Goal: Task Accomplishment & Management: Complete application form

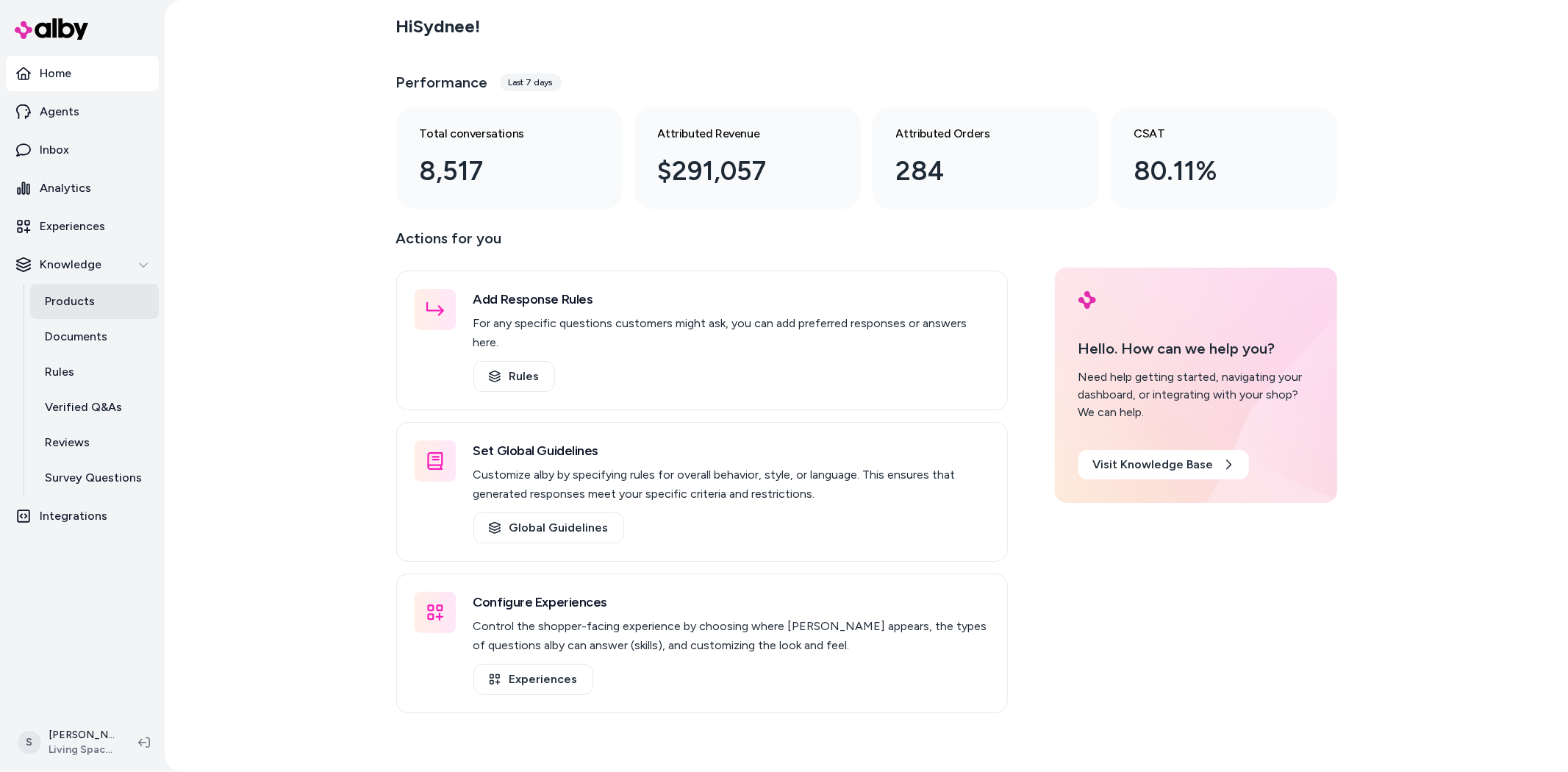
click at [70, 294] on p "Products" at bounding box center [70, 301] width 50 height 18
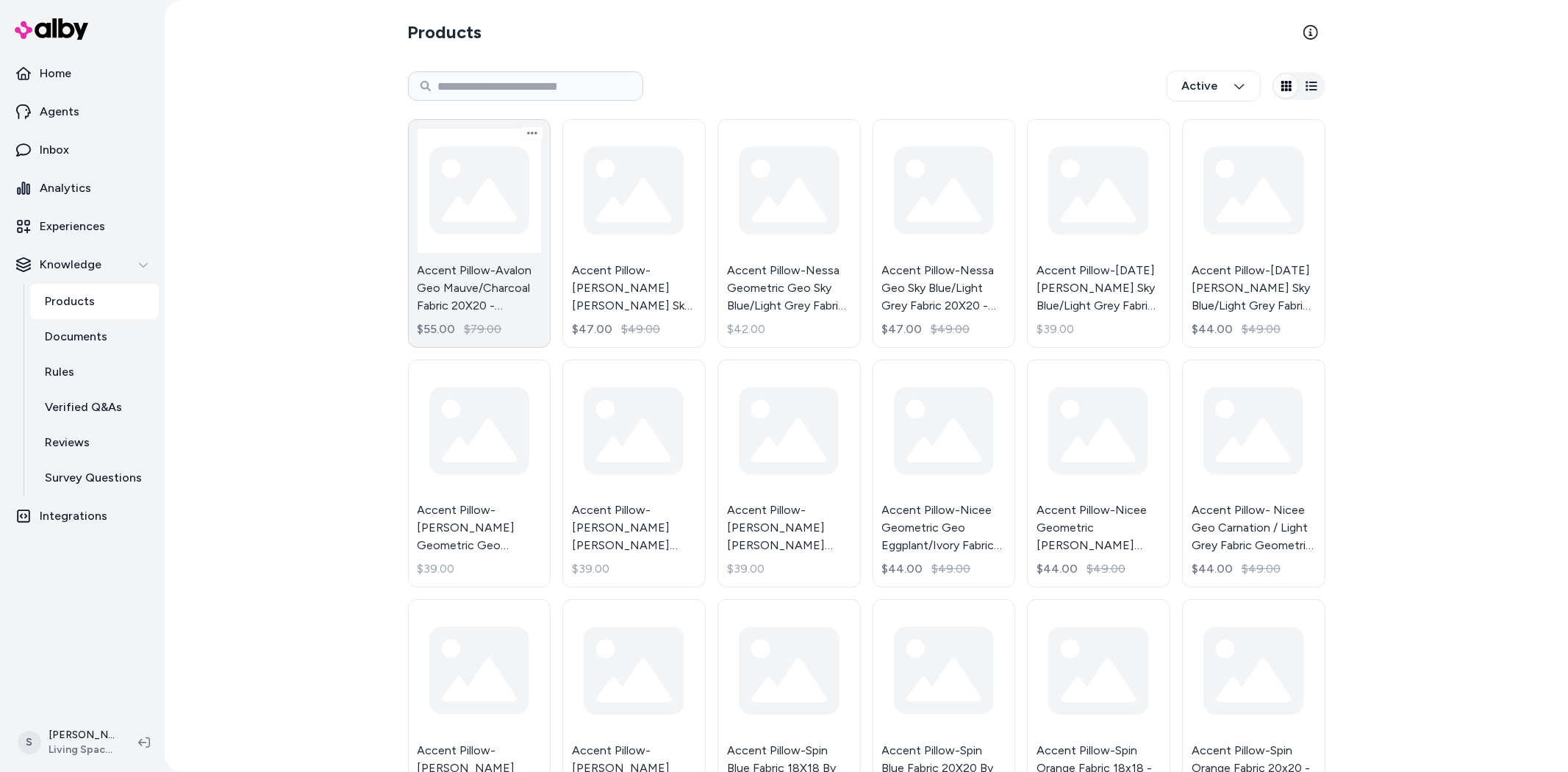
click at [485, 250] on link "Accent Pillow-Avalon Geo Mauve/Charcoal Fabric 20X20 - Geometric By Surya $55.0…" at bounding box center [480, 234] width 144 height 229
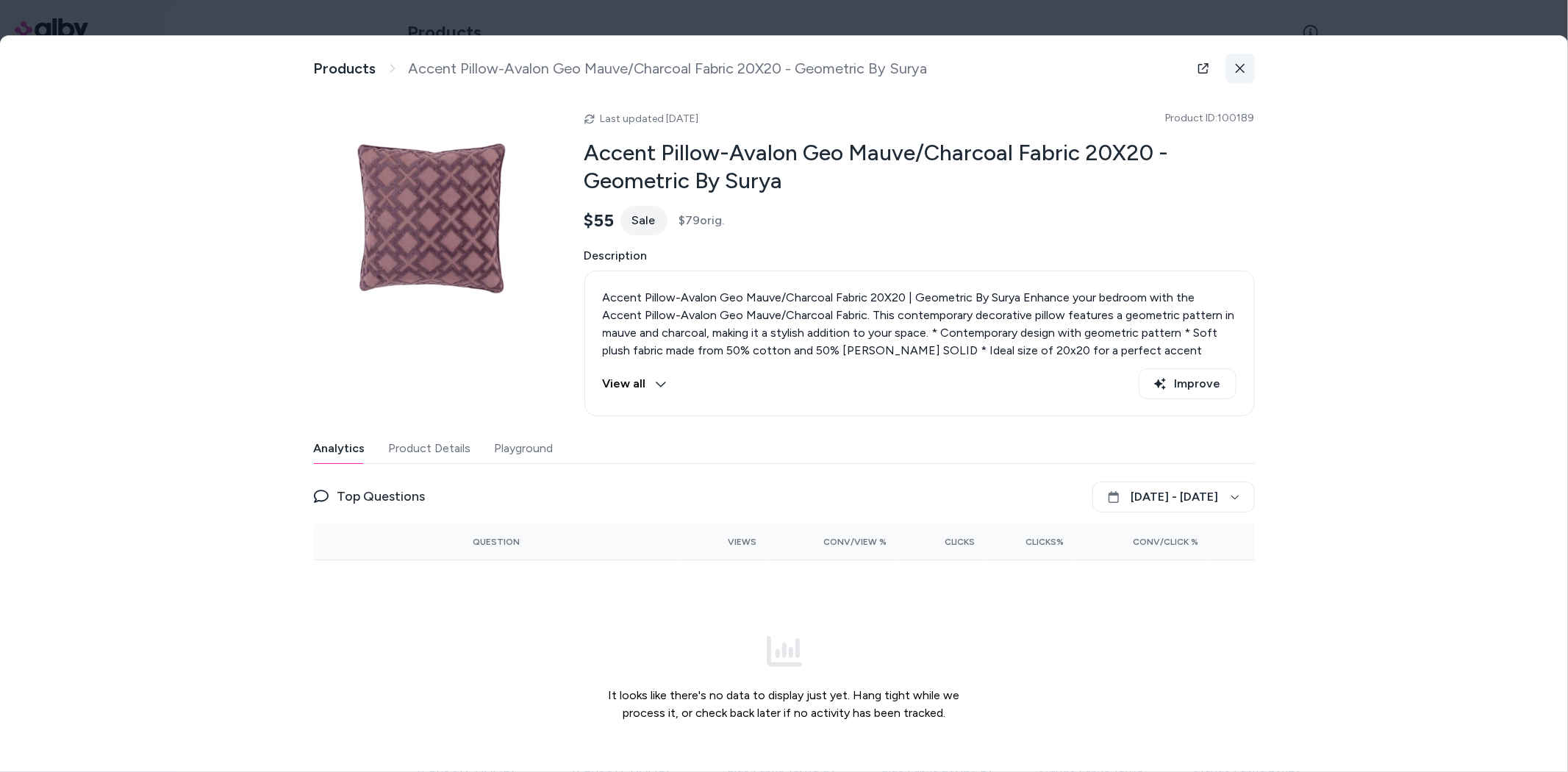
click at [1243, 65] on button at bounding box center [1240, 68] width 29 height 29
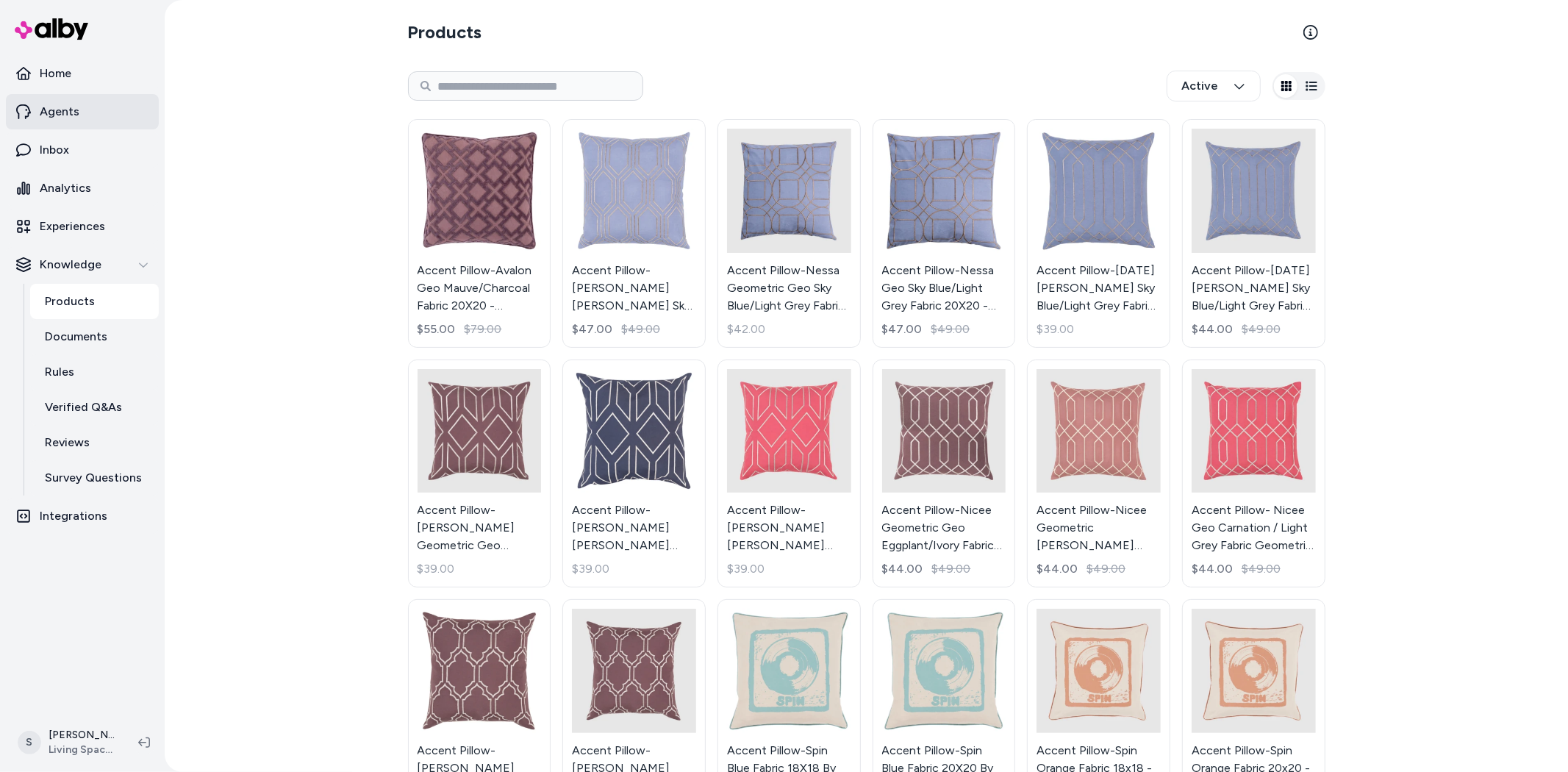
click at [81, 111] on link "Agents" at bounding box center [83, 112] width 153 height 36
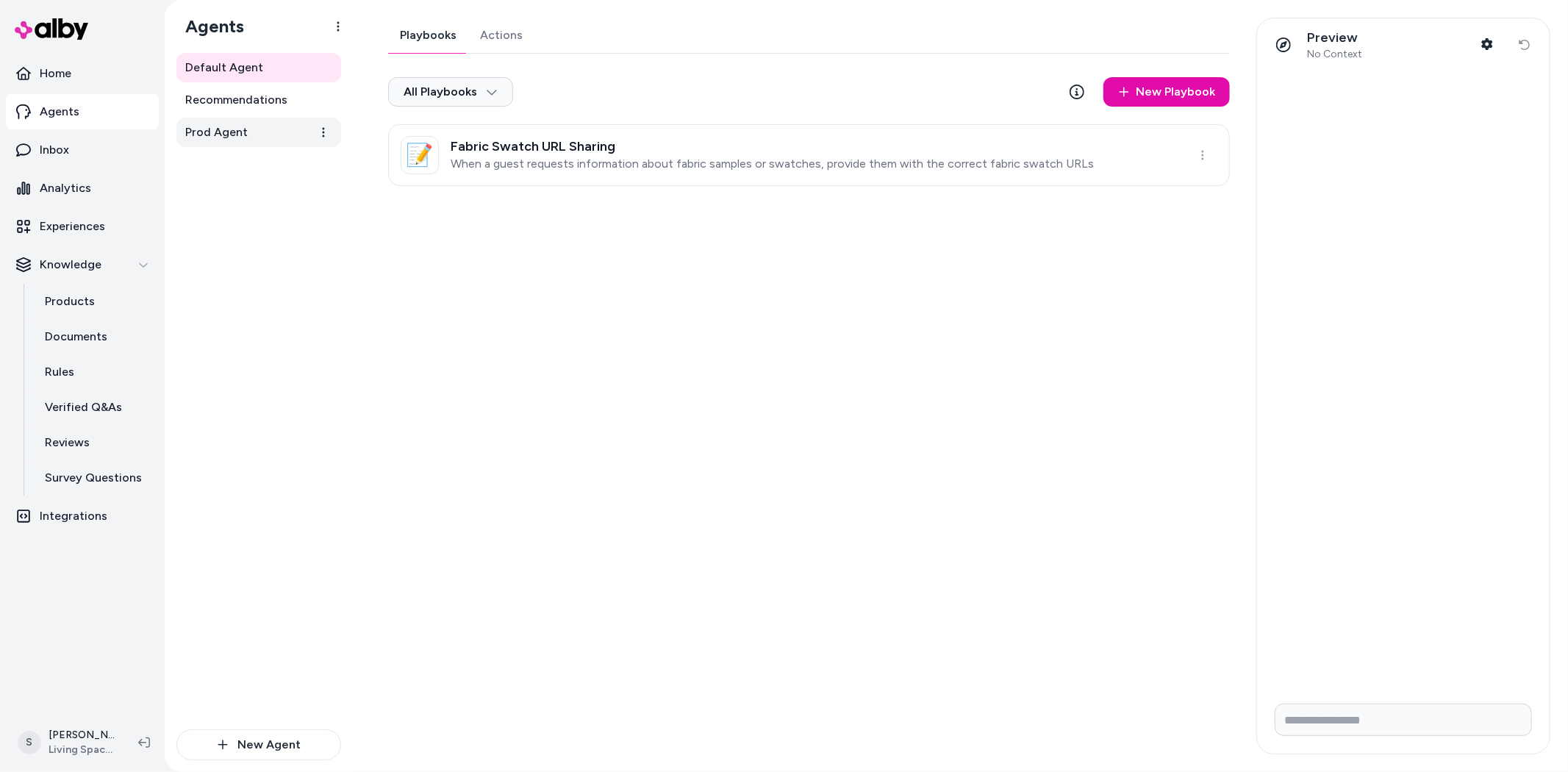
click at [203, 134] on span "Prod Agent" at bounding box center [217, 133] width 62 height 18
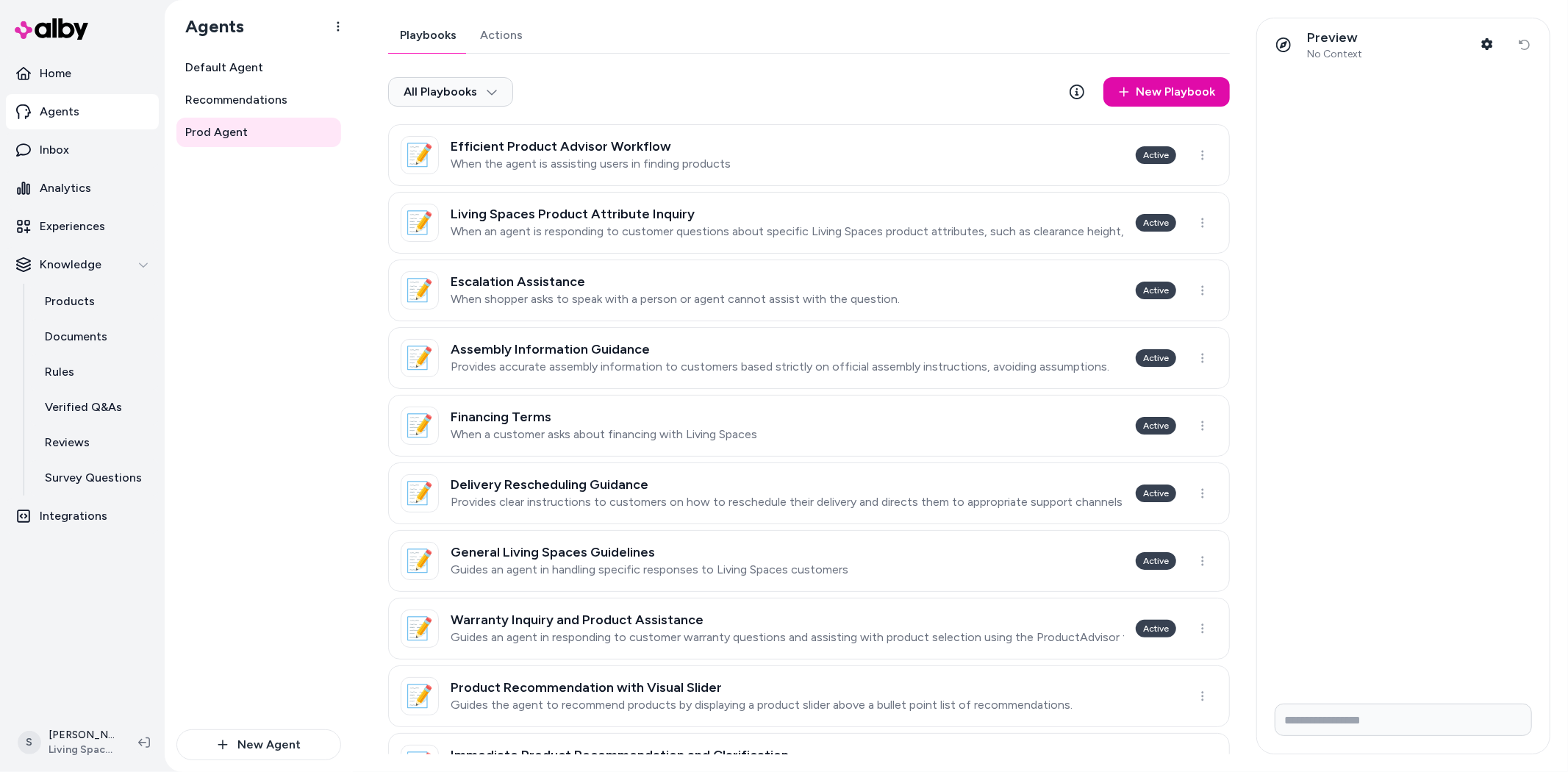
click at [519, 41] on div "Playbooks Actions All Playbooks New Playbook 📝 Efficient Product Advisor Workfl…" at bounding box center [809, 677] width 841 height 1318
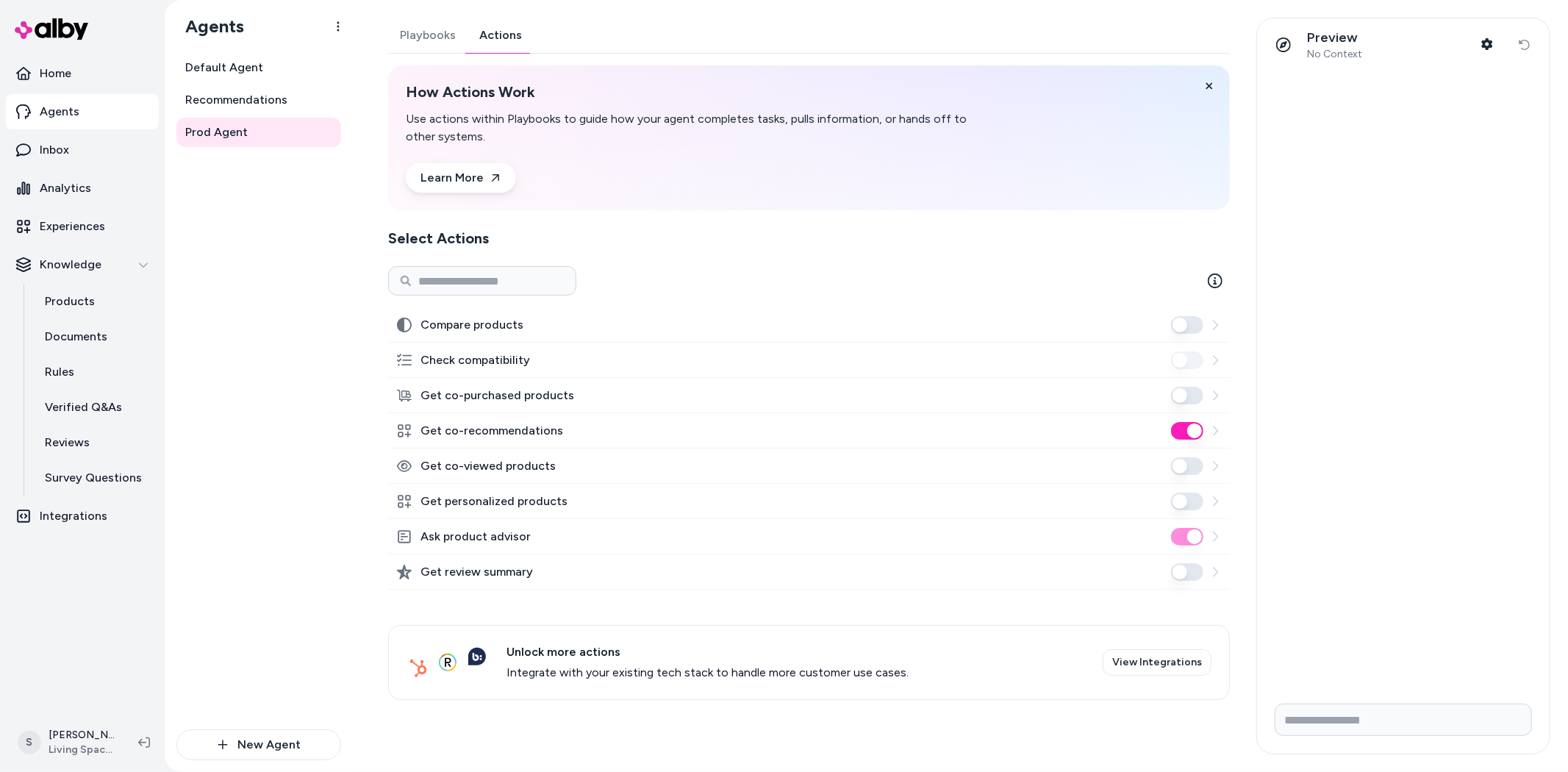
click at [1181, 505] on button "Get personalized products" at bounding box center [1187, 502] width 32 height 18
click at [1186, 465] on button "Get co-viewed products" at bounding box center [1187, 466] width 32 height 18
click at [1182, 400] on button "Get co-purchased products" at bounding box center [1187, 396] width 32 height 18
click at [1196, 402] on button "Get co-purchased products" at bounding box center [1187, 396] width 32 height 18
click at [1179, 392] on button "Get co-purchased products" at bounding box center [1187, 396] width 32 height 18
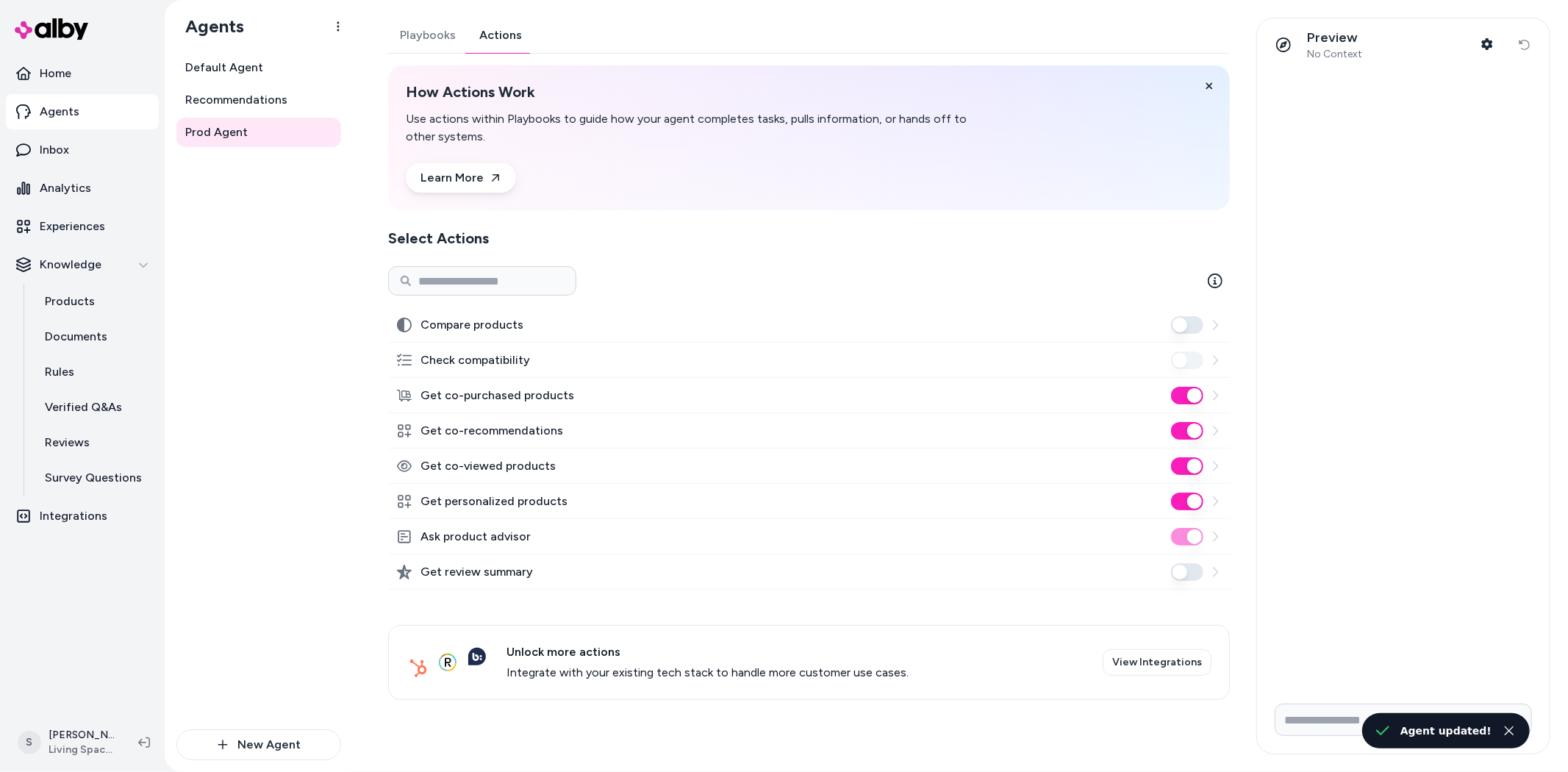
click at [1177, 392] on button "Get co-purchased products" at bounding box center [1187, 396] width 32 height 18
click at [1184, 393] on button "Get co-purchased products" at bounding box center [1187, 396] width 32 height 18
click at [964, 237] on h2 "Select Actions" at bounding box center [809, 238] width 841 height 21
click at [401, 24] on button "Playbooks" at bounding box center [427, 36] width 79 height 36
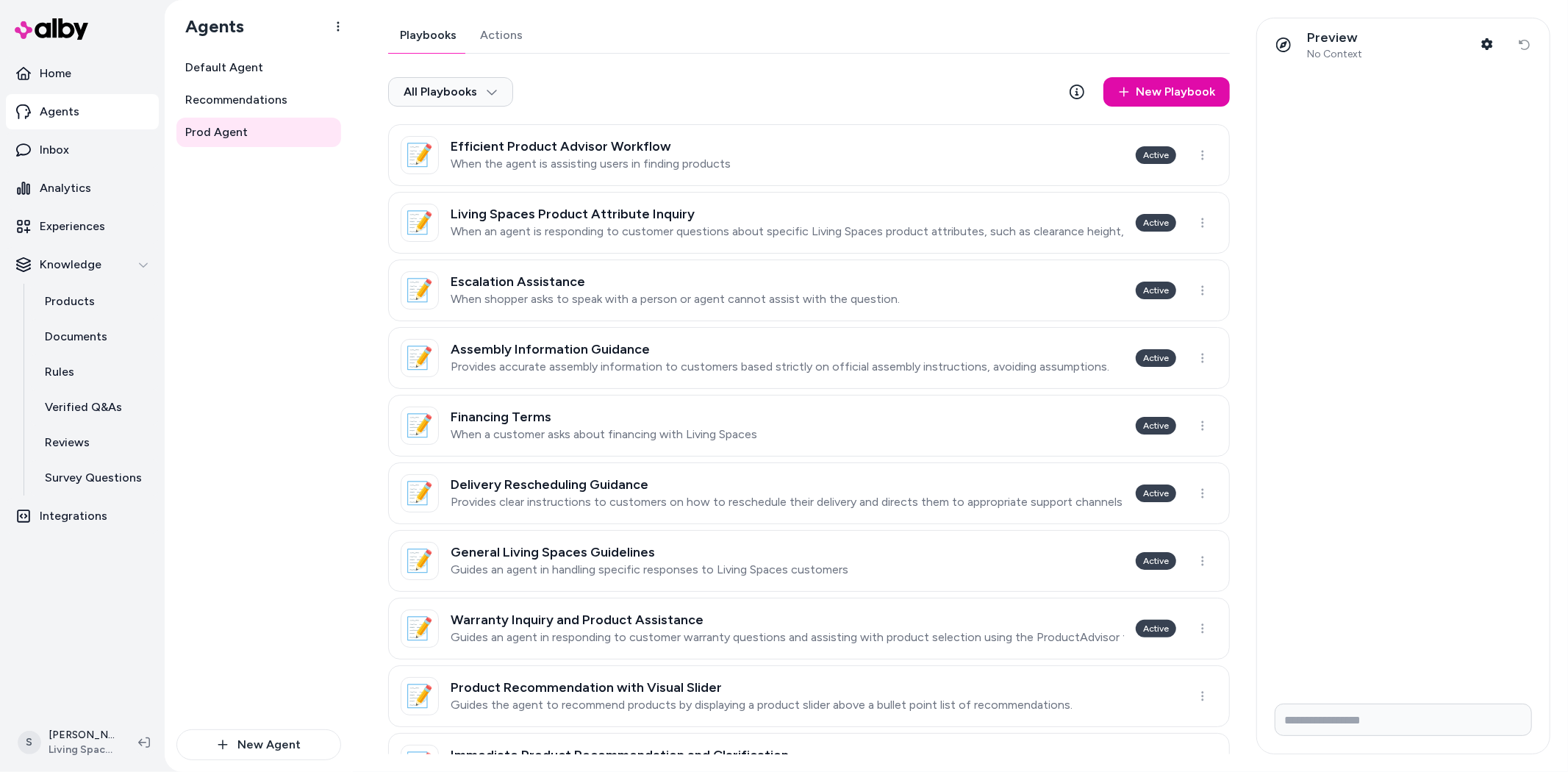
click at [507, 40] on button "Actions" at bounding box center [501, 36] width 66 height 36
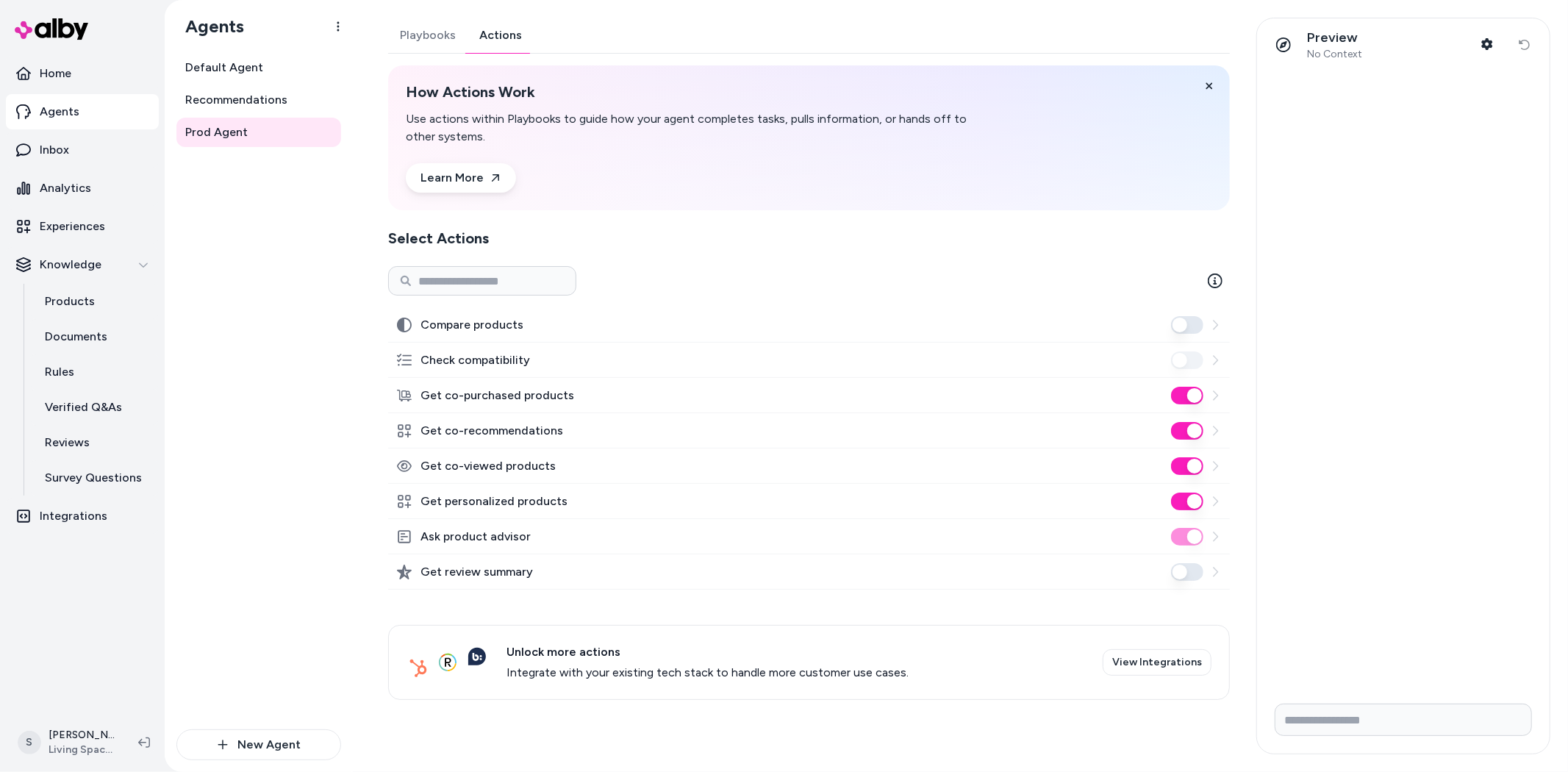
click at [1188, 387] on button "Get co-purchased products" at bounding box center [1187, 396] width 32 height 18
click at [1192, 427] on button "Get co-recommendations" at bounding box center [1187, 431] width 32 height 18
click at [1187, 464] on button "Get co-viewed products" at bounding box center [1187, 466] width 32 height 18
click at [430, 39] on button "Playbooks" at bounding box center [427, 36] width 79 height 36
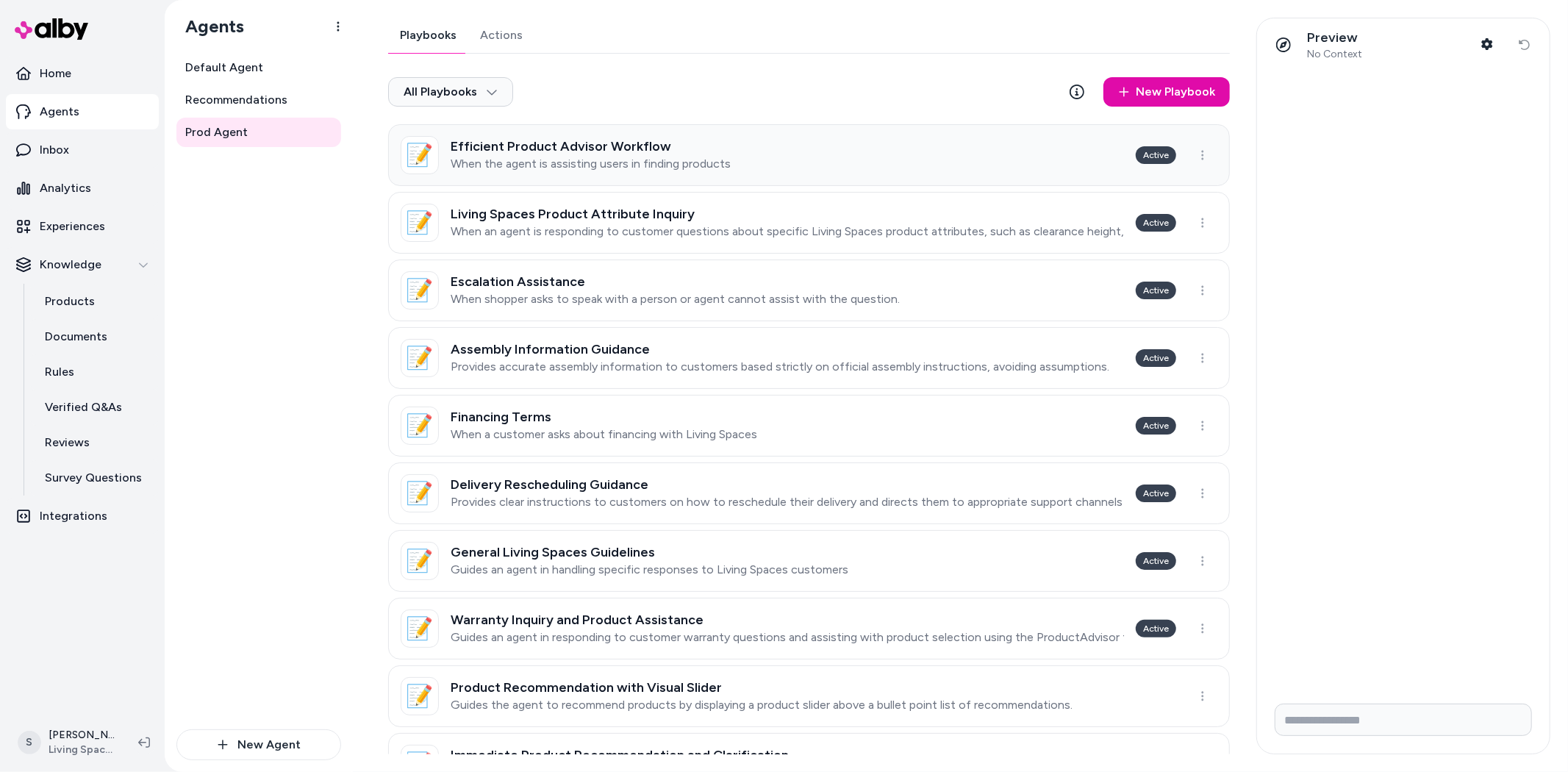
click at [694, 166] on p "When the agent is assisting users in finding products" at bounding box center [591, 164] width 280 height 14
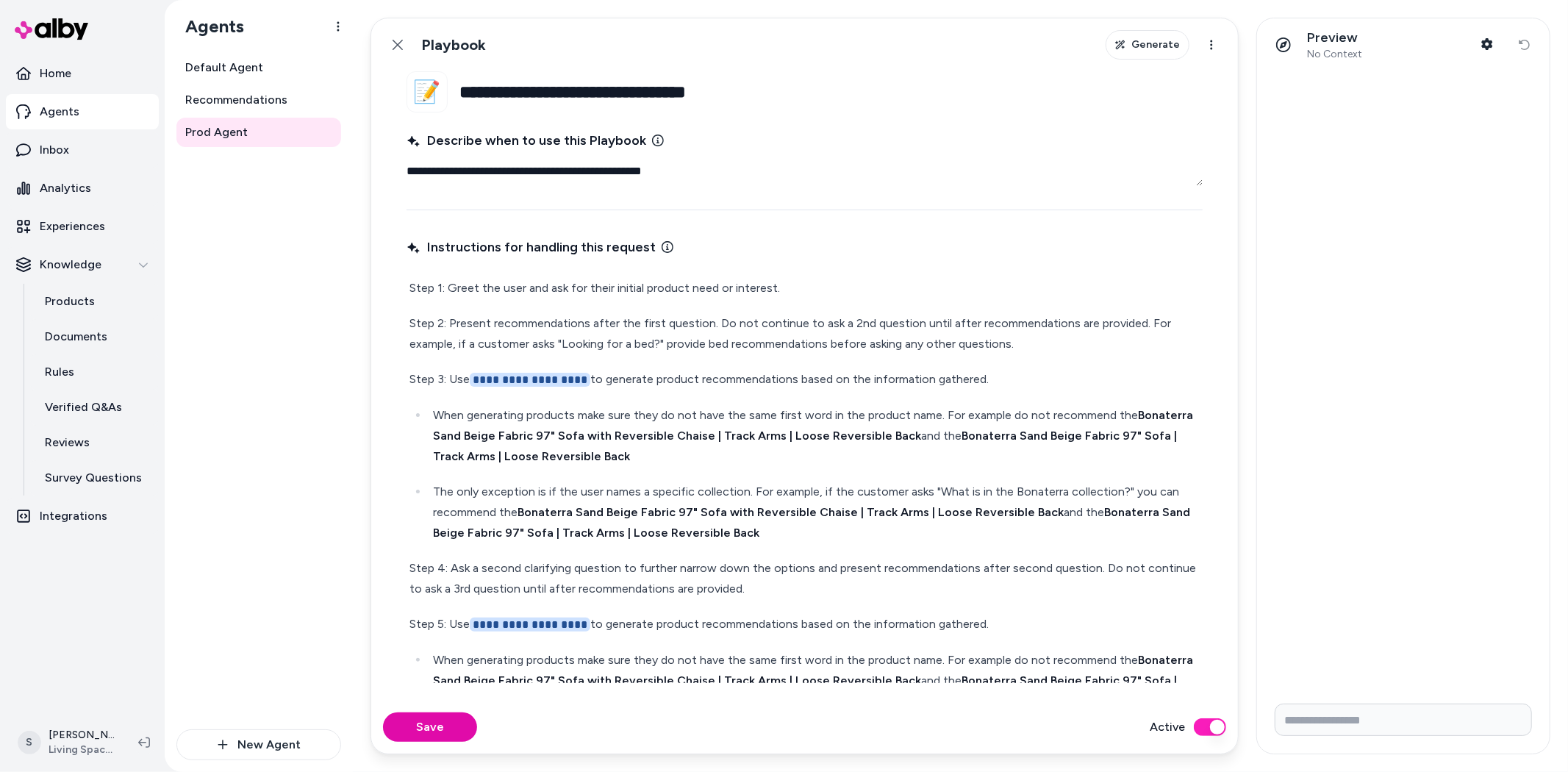
drag, startPoint x: 422, startPoint y: 175, endPoint x: 535, endPoint y: 173, distance: 113.0
click at [535, 173] on textarea "**********" at bounding box center [804, 171] width 796 height 29
click at [636, 314] on p "Step 2: Present recommendations after the first question. Do not continue to as…" at bounding box center [804, 333] width 791 height 41
click at [406, 48] on button "Back" at bounding box center [398, 45] width 29 height 29
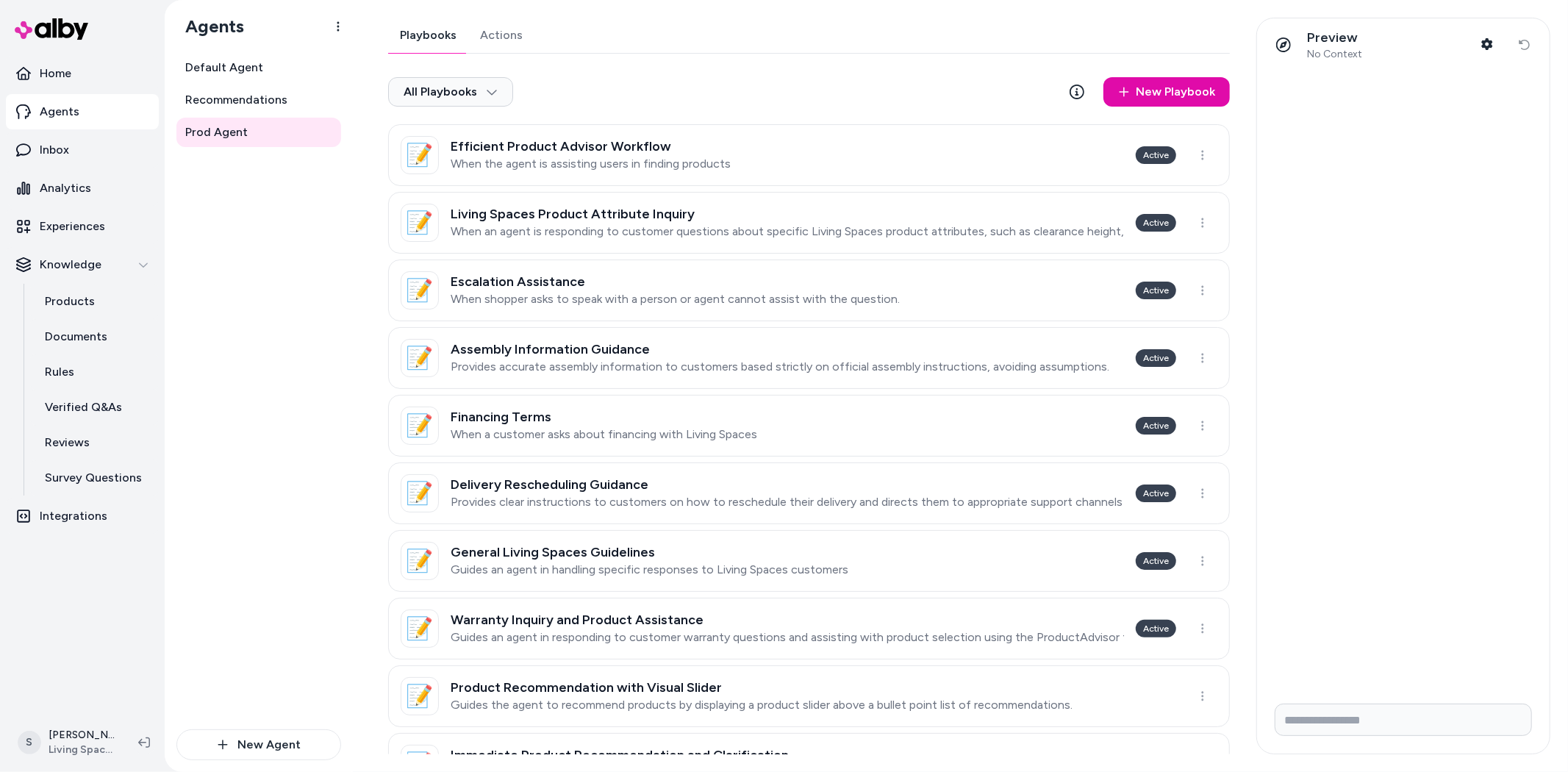
click at [1118, 86] on icon at bounding box center [1123, 91] width 12 height 12
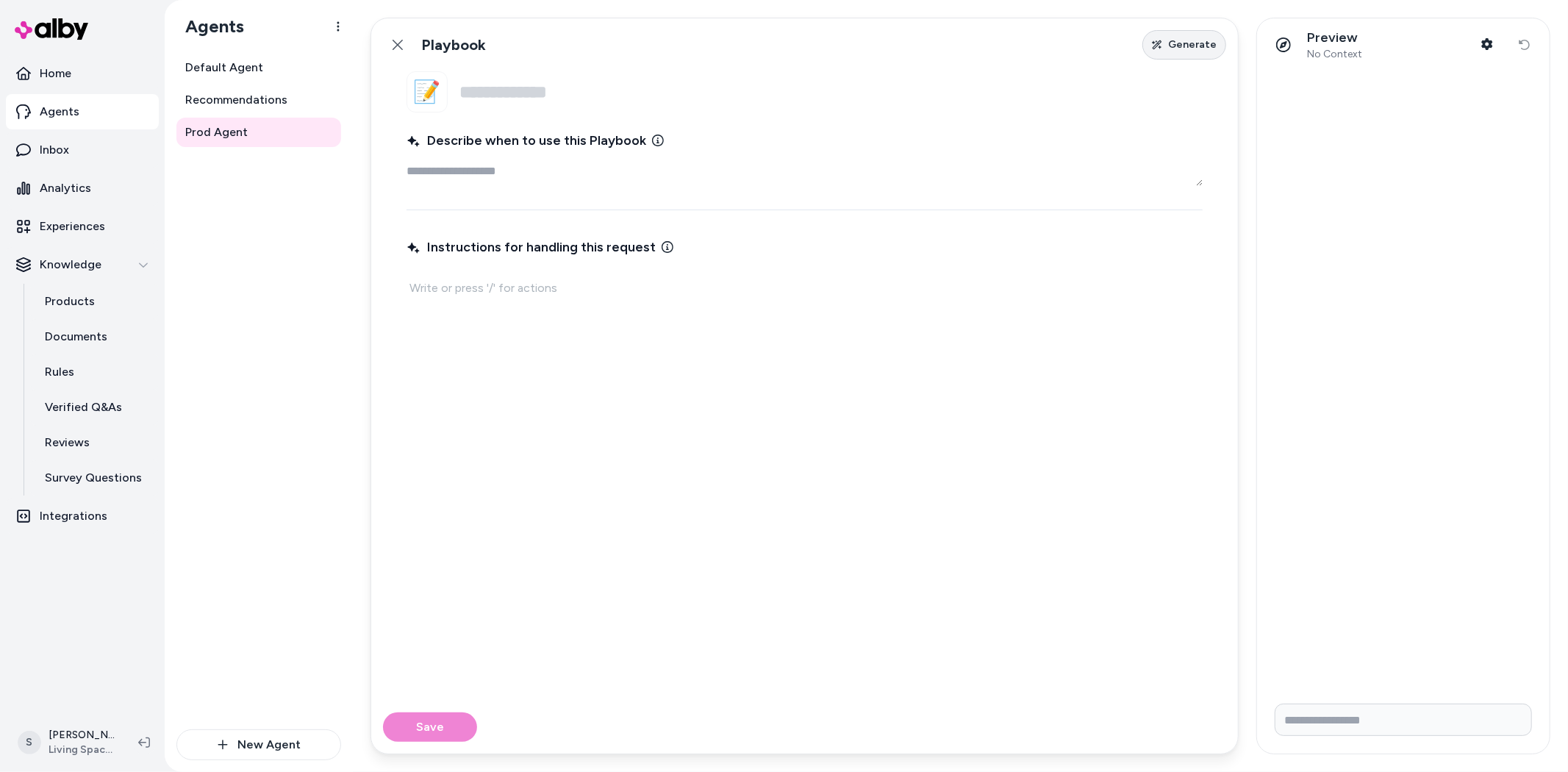
click at [1185, 32] on button "Generate" at bounding box center [1185, 45] width 84 height 29
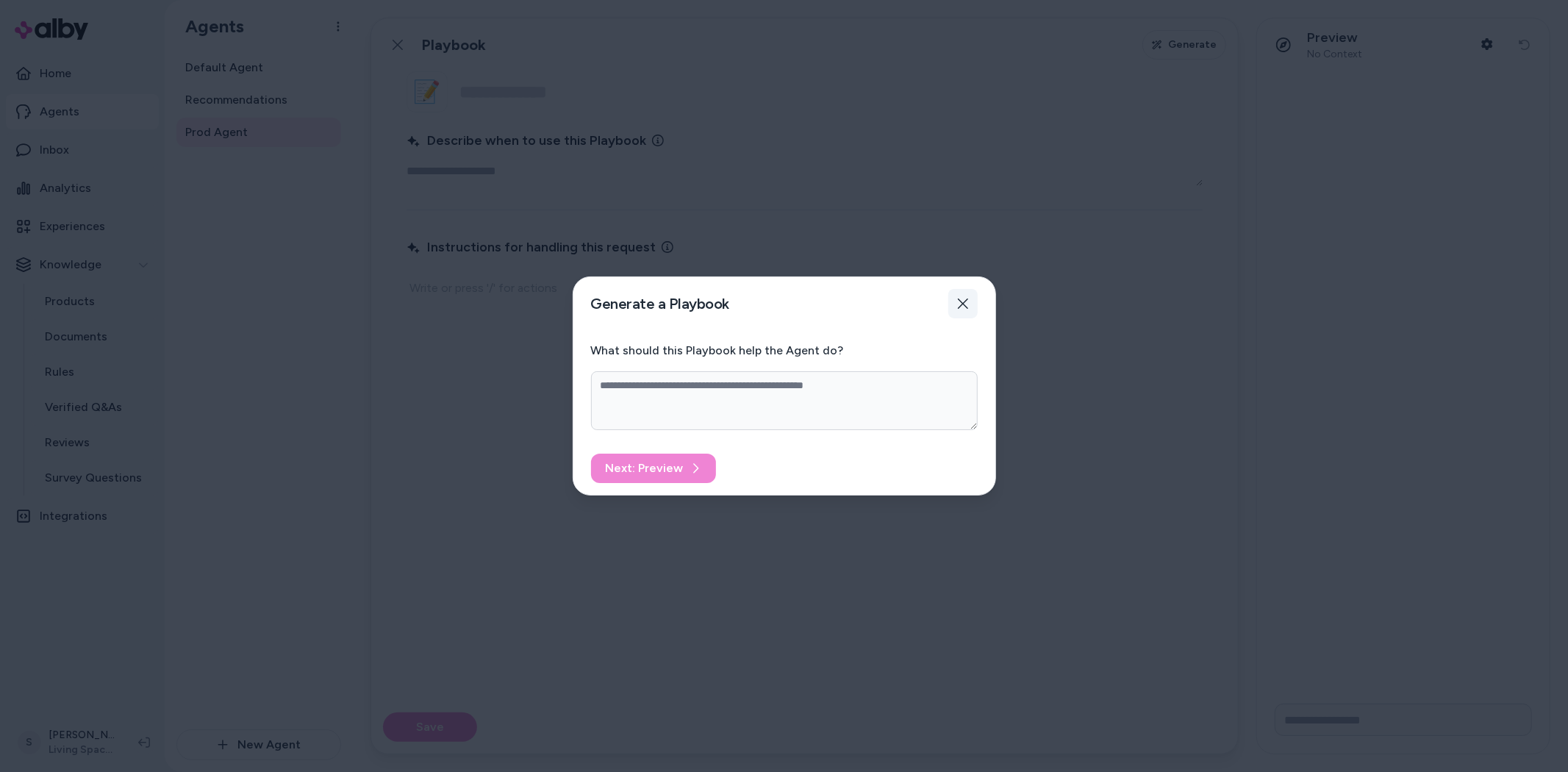
click at [954, 303] on button "Close" at bounding box center [963, 303] width 29 height 29
type textarea "*"
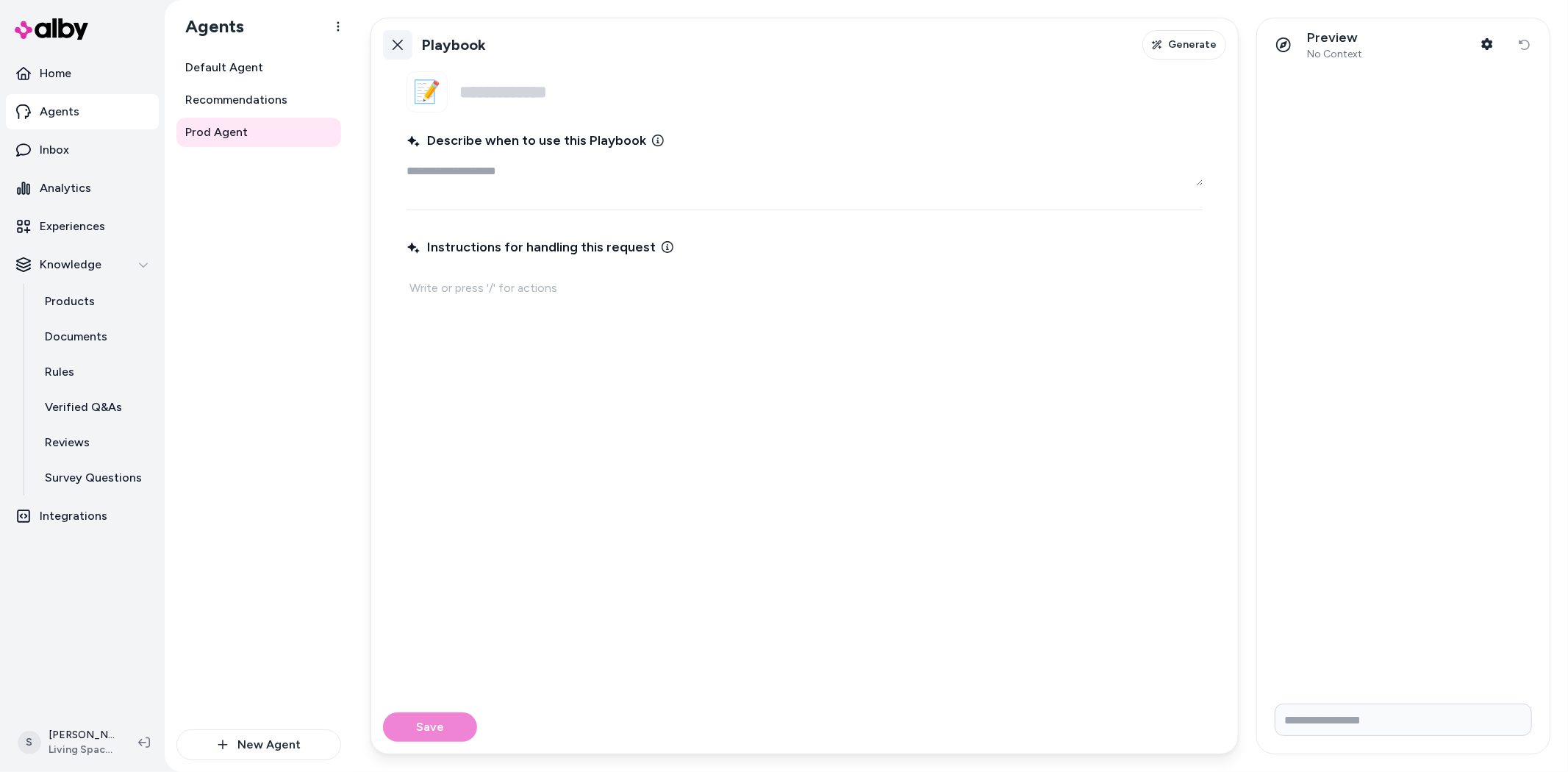
click at [406, 38] on button "Back" at bounding box center [398, 45] width 29 height 29
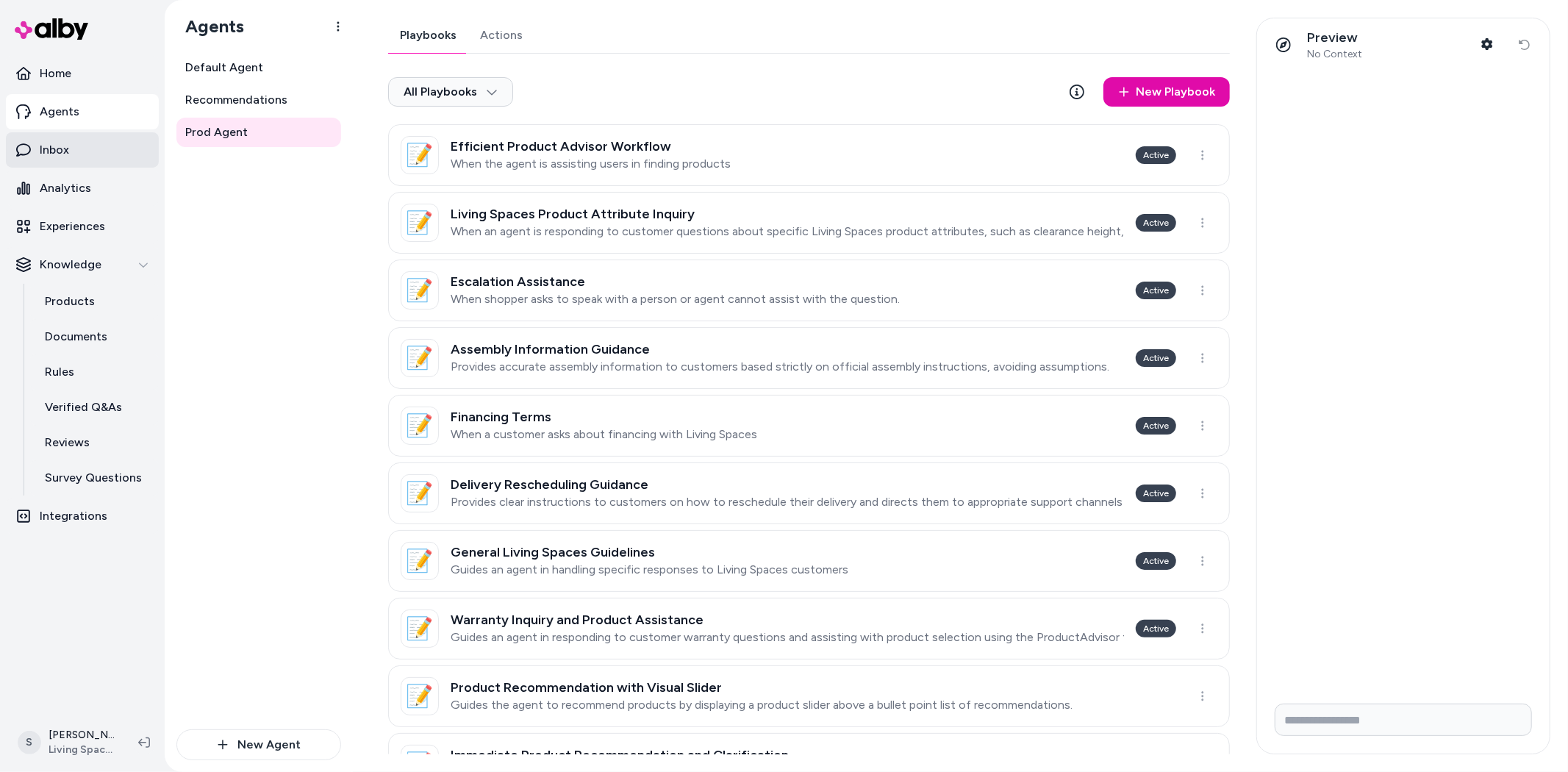
click at [64, 149] on p "Inbox" at bounding box center [54, 150] width 29 height 18
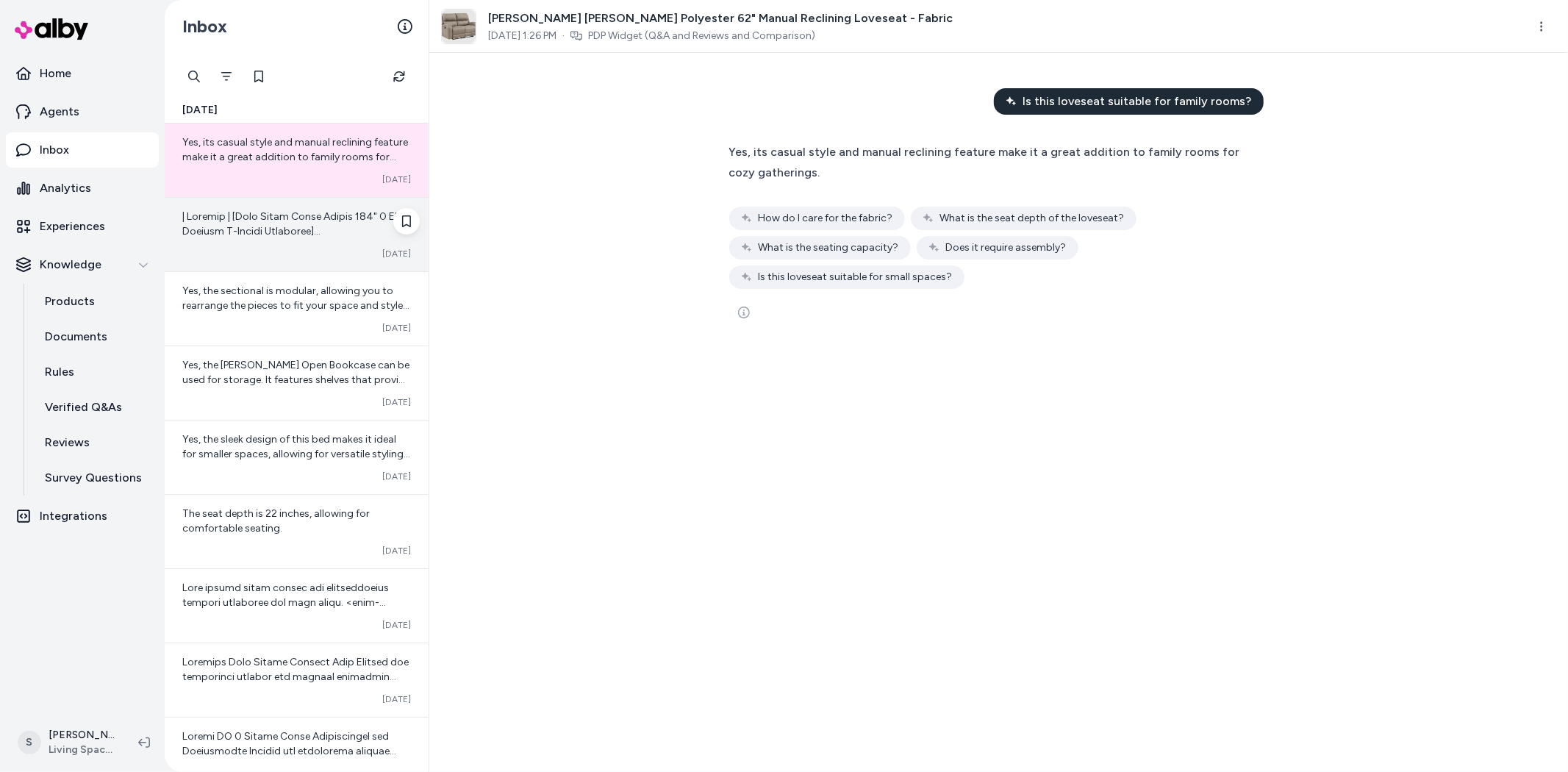
click at [283, 248] on div "Converted [DATE]" at bounding box center [297, 253] width 229 height 12
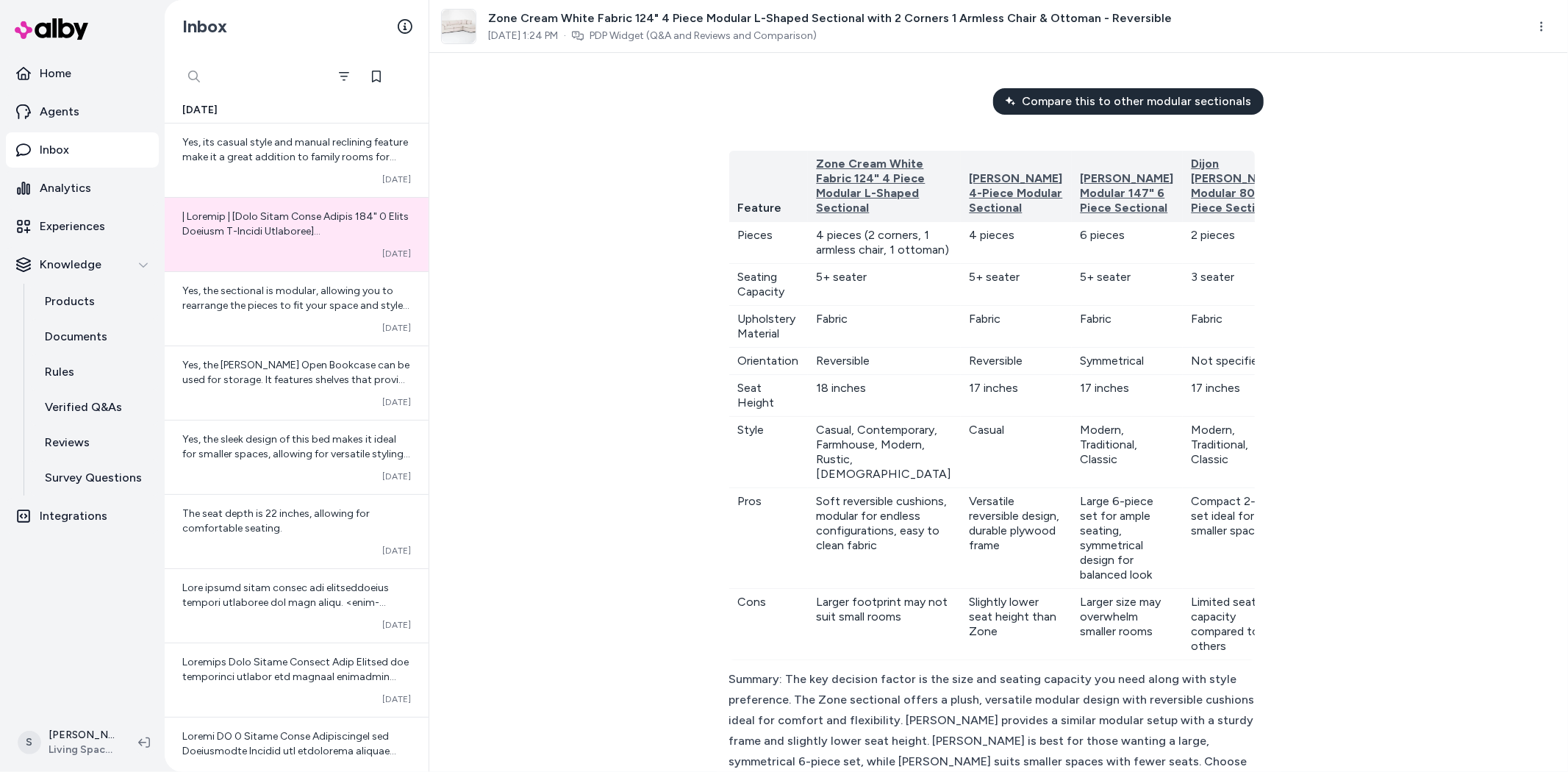
click at [192, 74] on div at bounding box center [252, 76] width 147 height 29
click at [74, 185] on p "Analytics" at bounding box center [66, 188] width 52 height 18
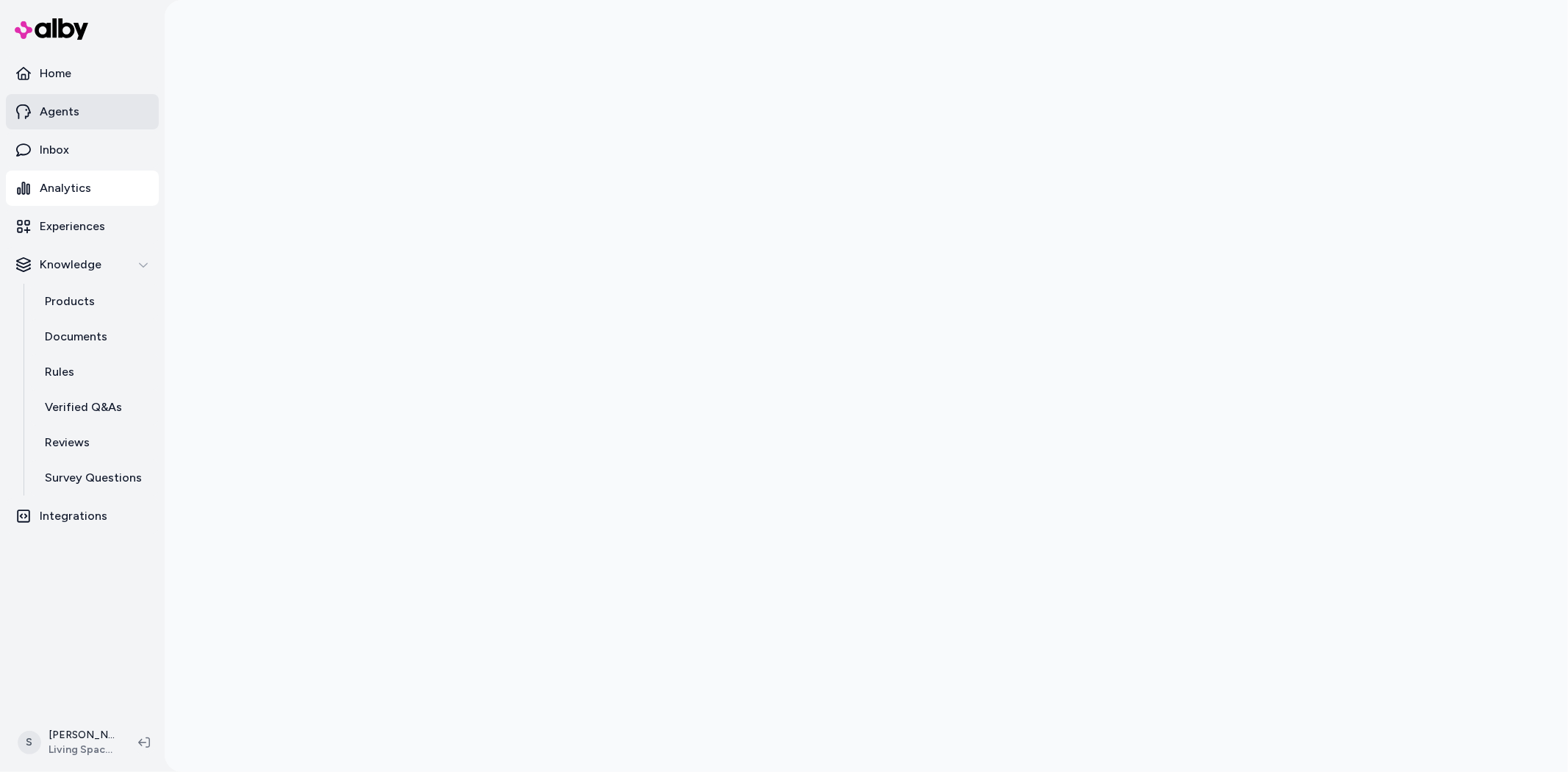
click at [109, 109] on link "Agents" at bounding box center [83, 112] width 153 height 36
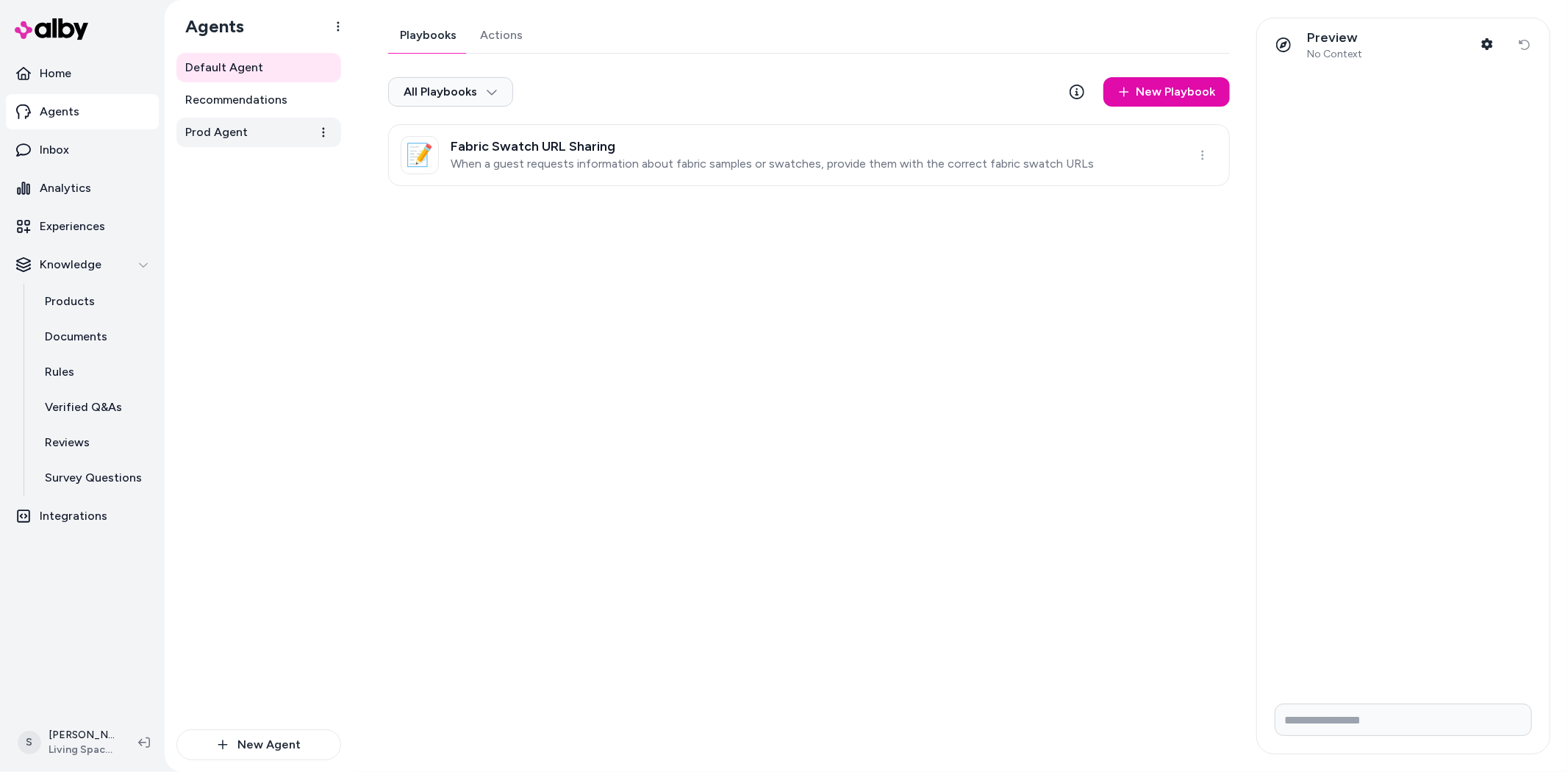
click at [210, 136] on span "Prod Agent" at bounding box center [217, 133] width 62 height 18
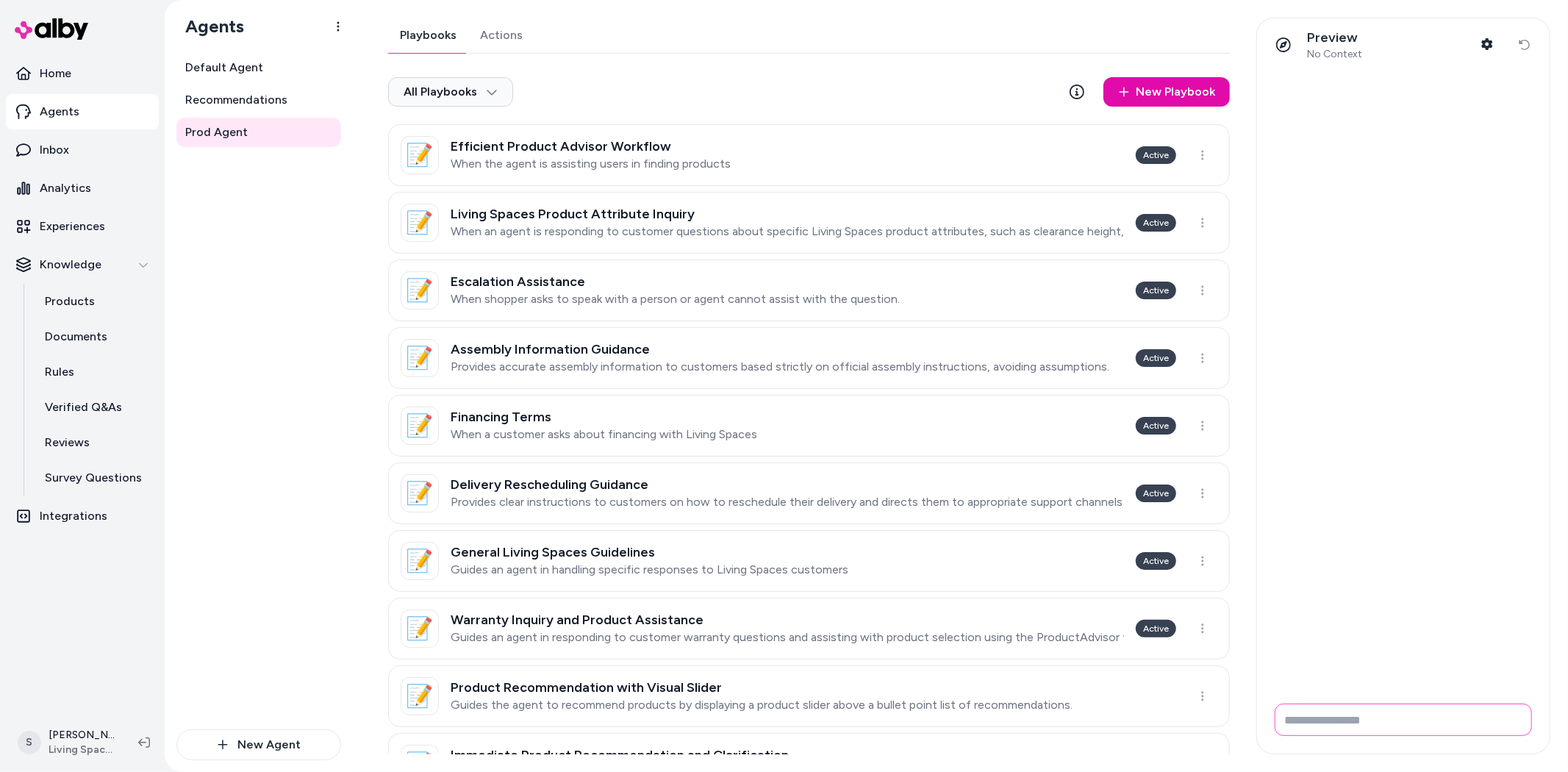
click at [1316, 722] on input "Write your prompt here" at bounding box center [1403, 719] width 258 height 32
click at [1358, 724] on input "Write your prompt here" at bounding box center [1403, 719] width 258 height 32
click at [66, 736] on html "Home Agents Inbox Analytics Experiences Knowledge Products Documents Rules Veri…" at bounding box center [784, 386] width 1568 height 772
click at [74, 653] on link "Team Members" at bounding box center [106, 647] width 182 height 36
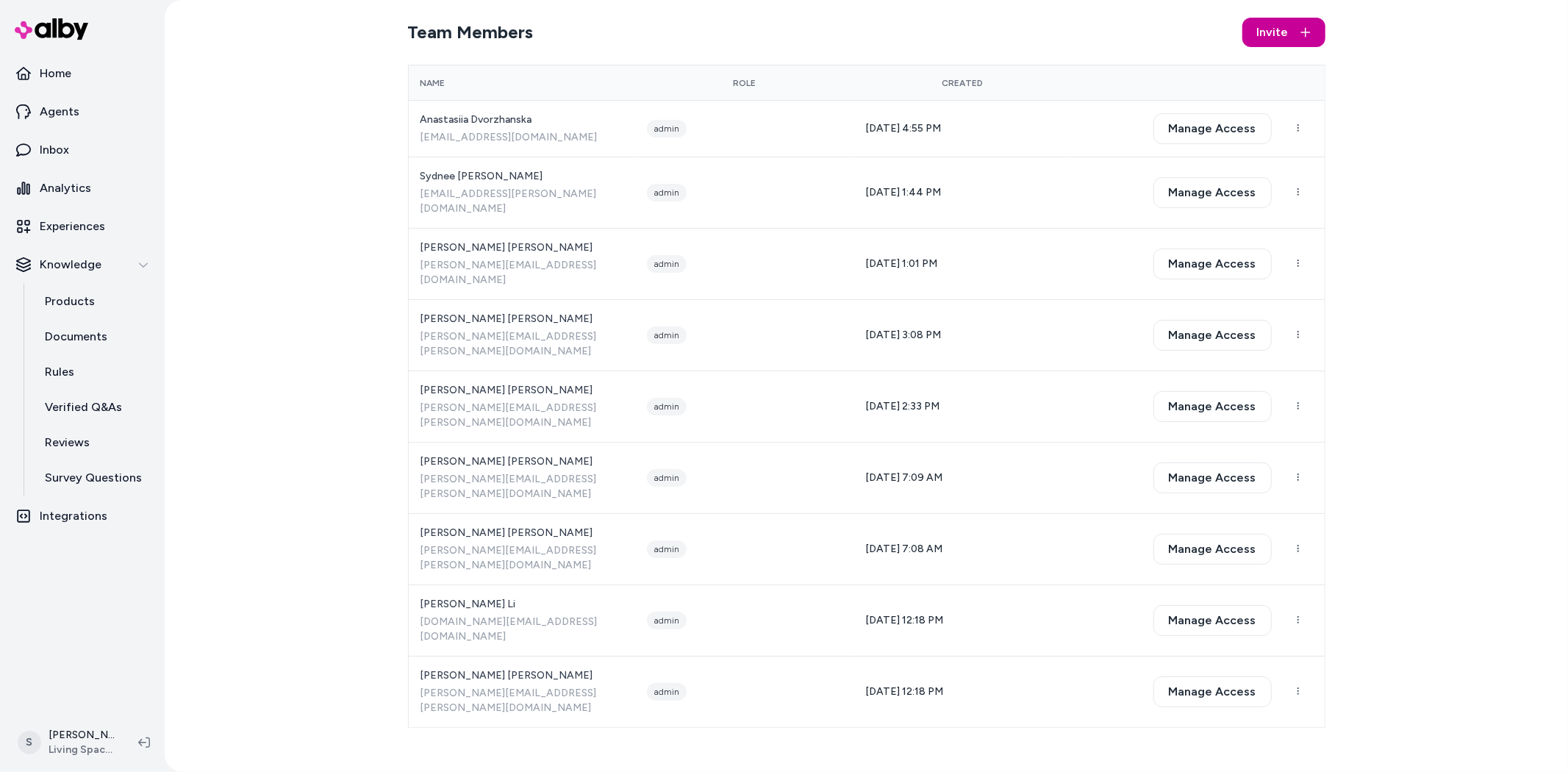
click at [1268, 40] on span "Invite" at bounding box center [1272, 32] width 31 height 18
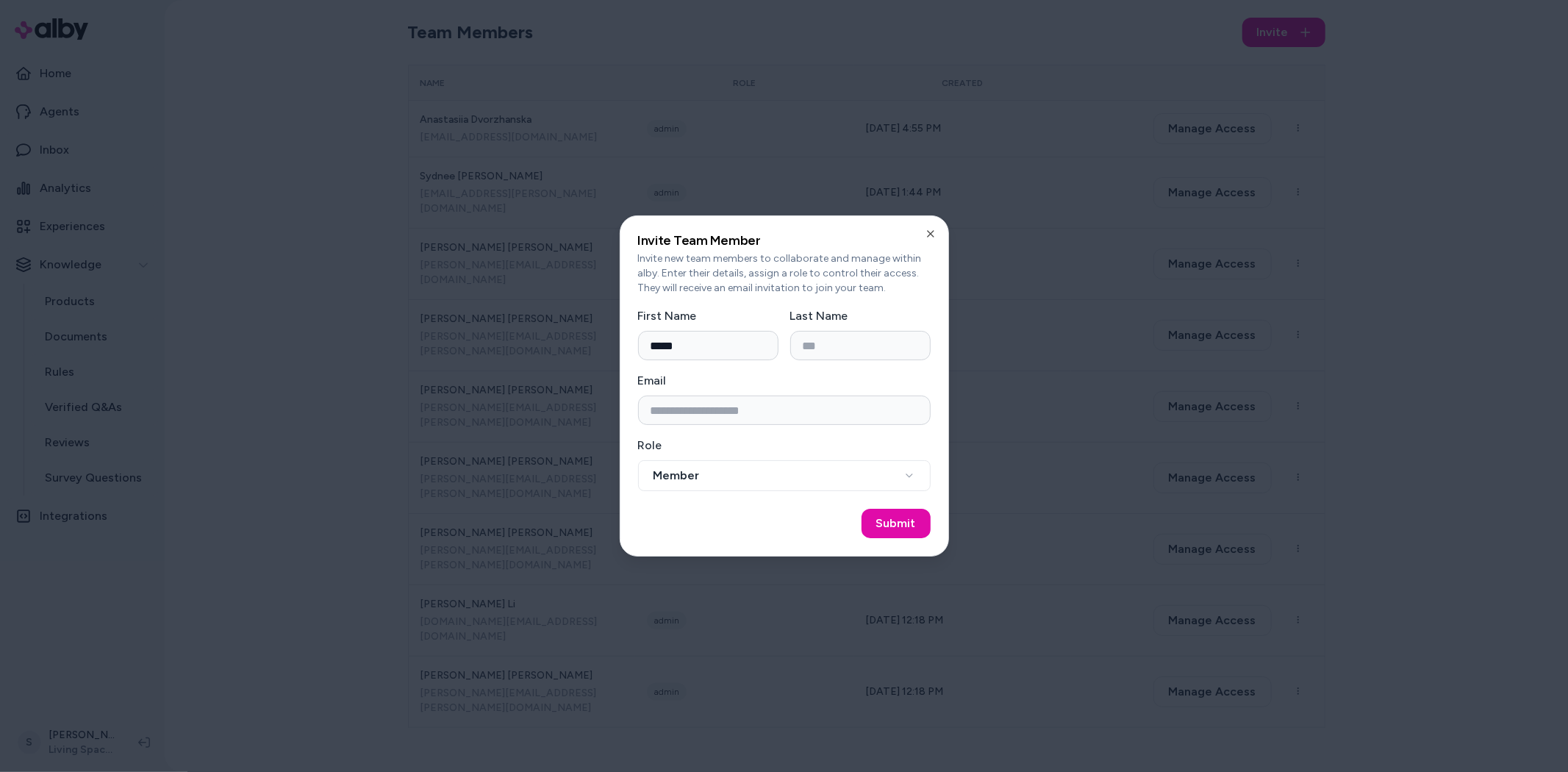
type input "*****"
click at [842, 351] on input "Last Name" at bounding box center [861, 345] width 141 height 29
type input "*********"
click at [753, 407] on input "Email" at bounding box center [784, 410] width 292 height 29
type input "**********"
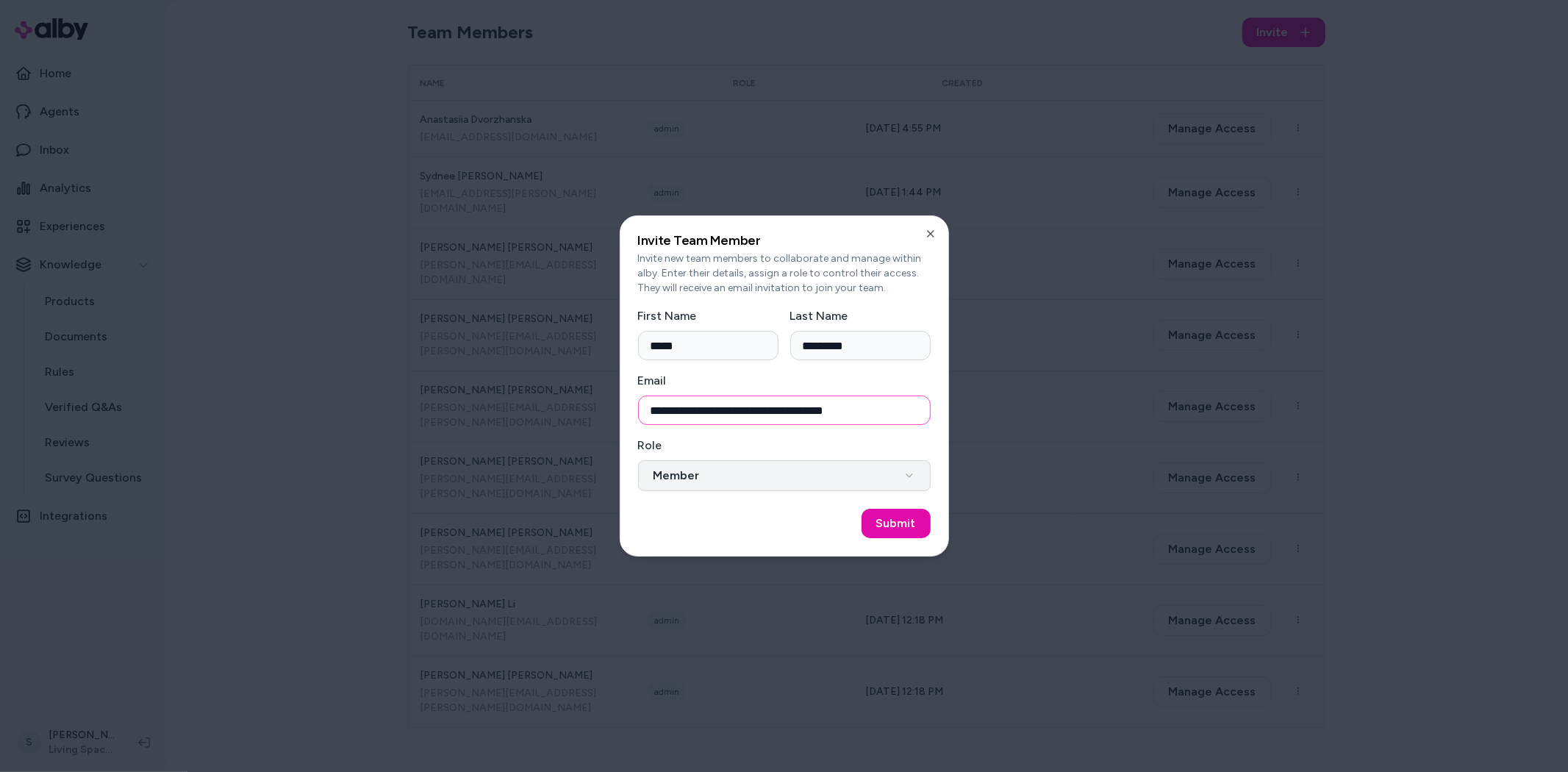
click at [814, 481] on button "Member" at bounding box center [784, 475] width 292 height 31
click at [623, 488] on div "**********" at bounding box center [784, 386] width 329 height 341
click at [892, 513] on button "Submit" at bounding box center [897, 523] width 70 height 29
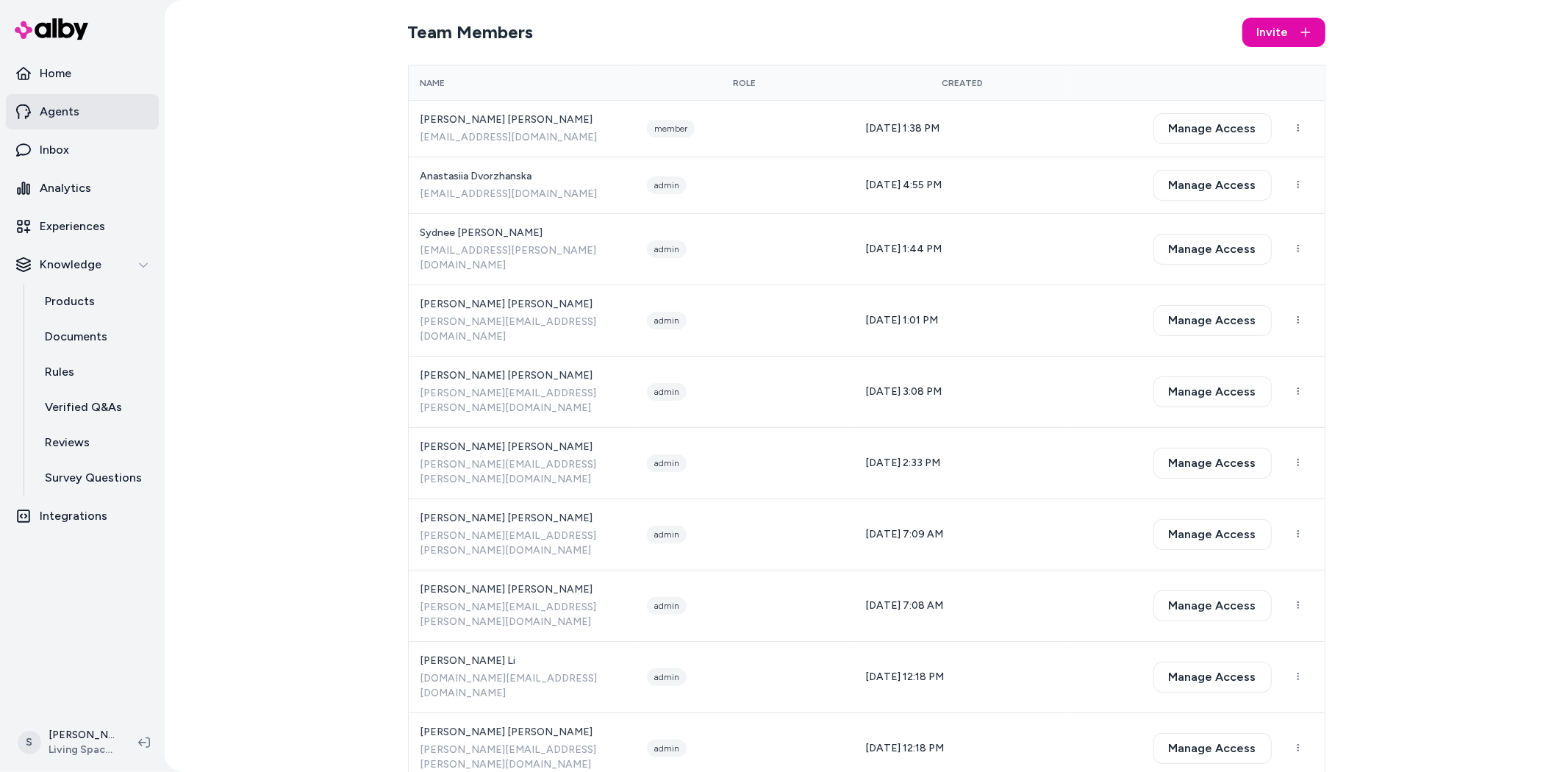
click at [85, 121] on link "Agents" at bounding box center [83, 112] width 153 height 36
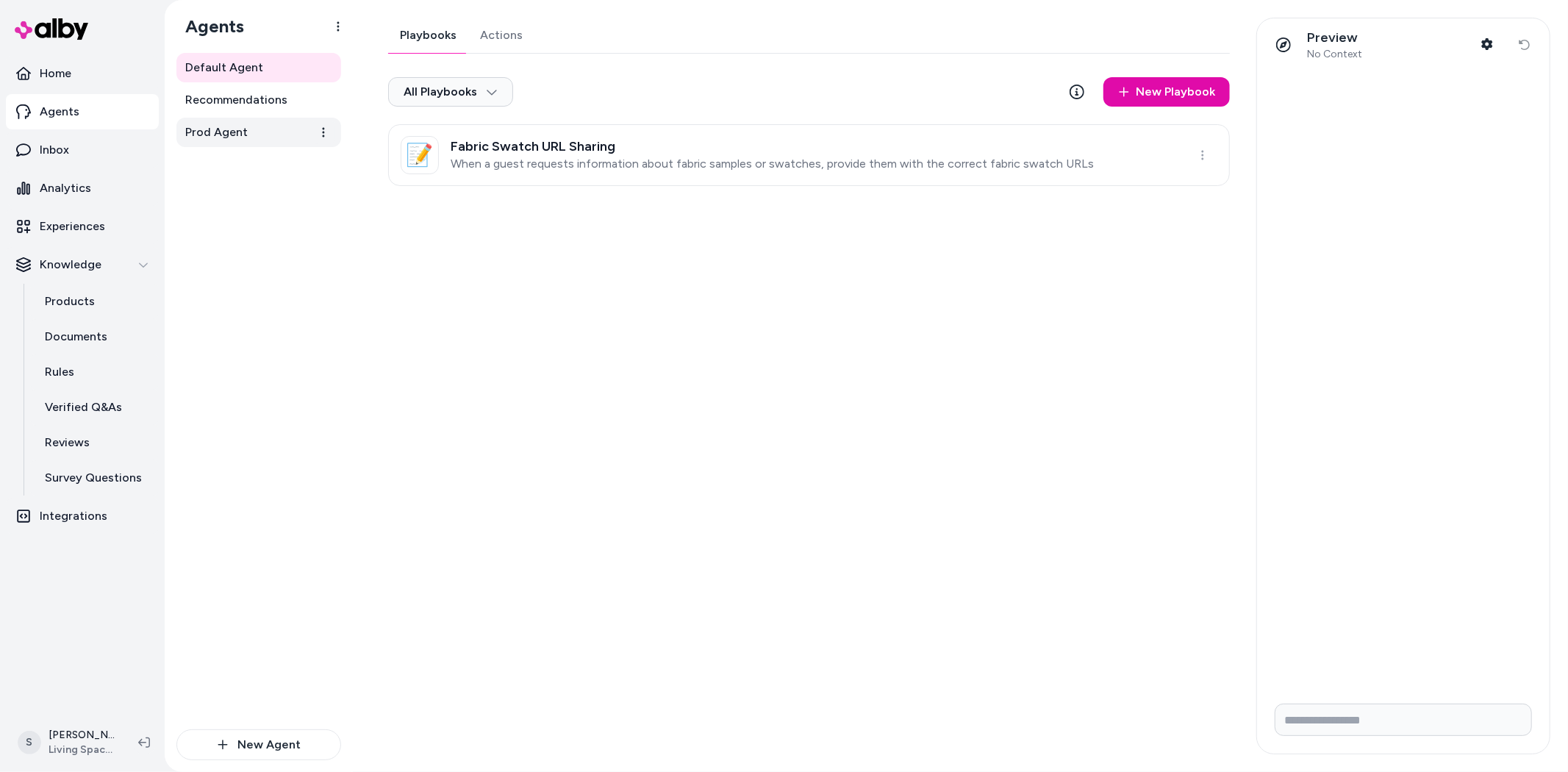
click at [258, 135] on link "Prod Agent" at bounding box center [259, 132] width 165 height 29
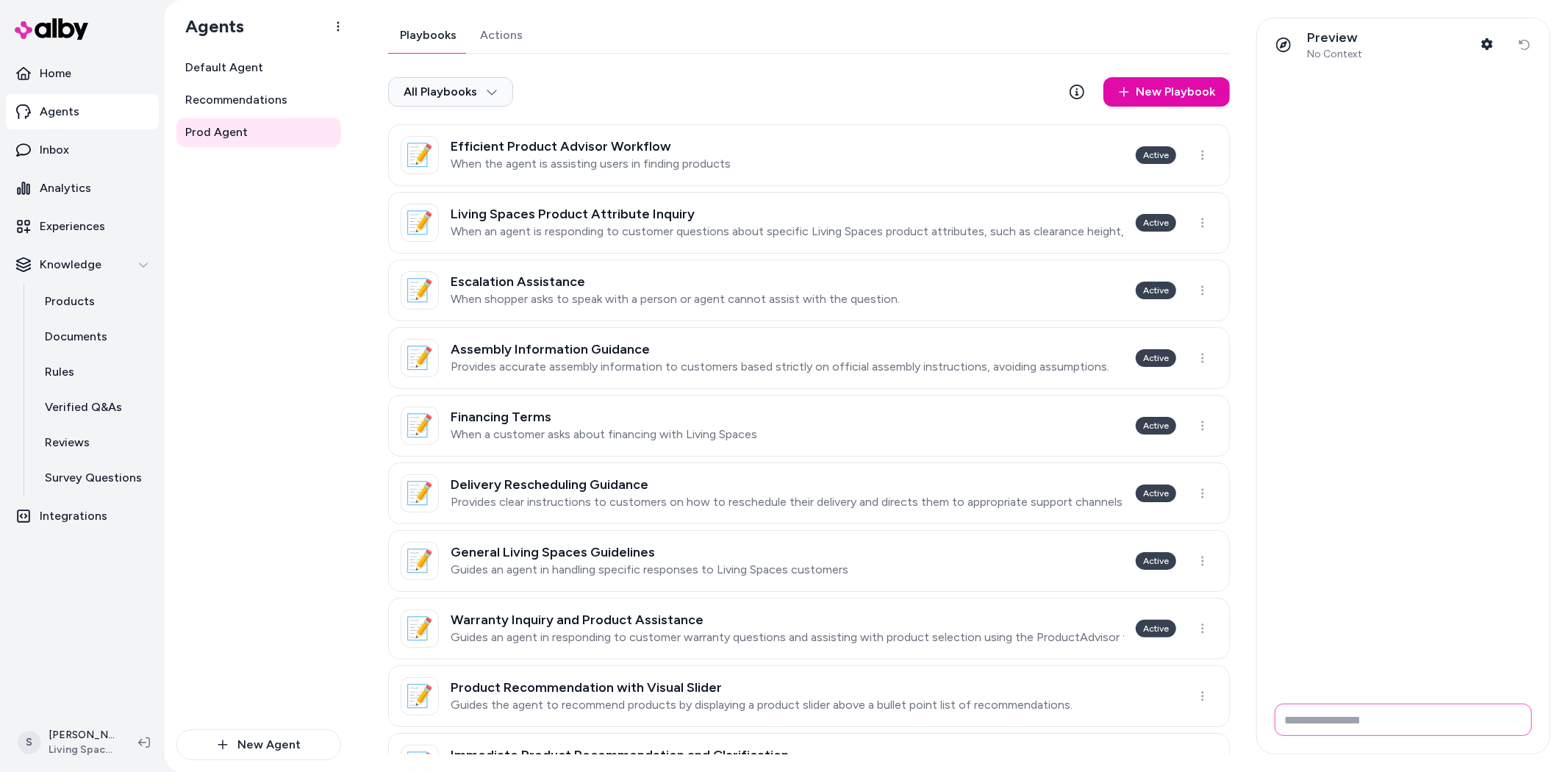
click at [1353, 732] on input "Write your prompt here" at bounding box center [1403, 719] width 258 height 32
